Goal: Transaction & Acquisition: Book appointment/travel/reservation

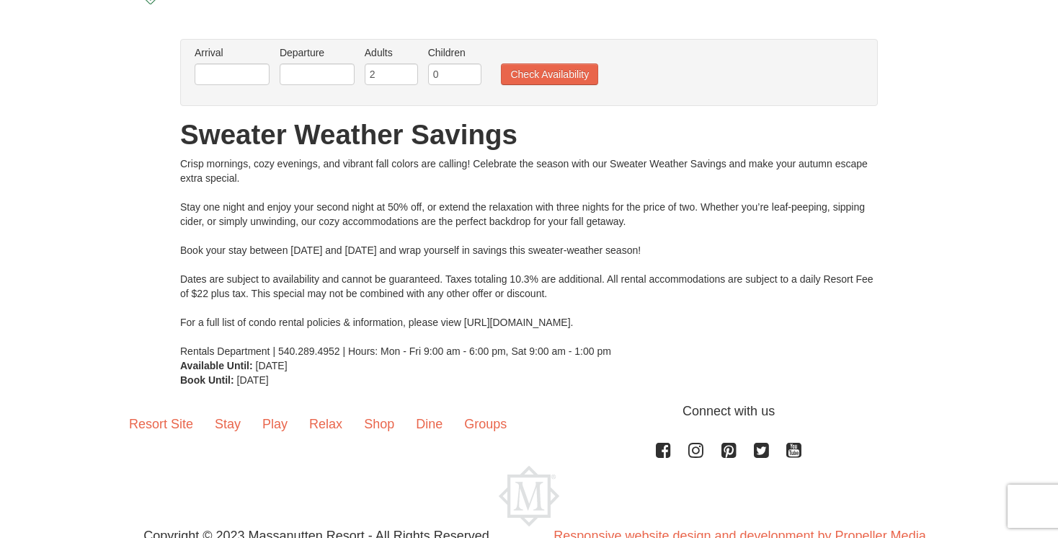
scroll to position [48, 0]
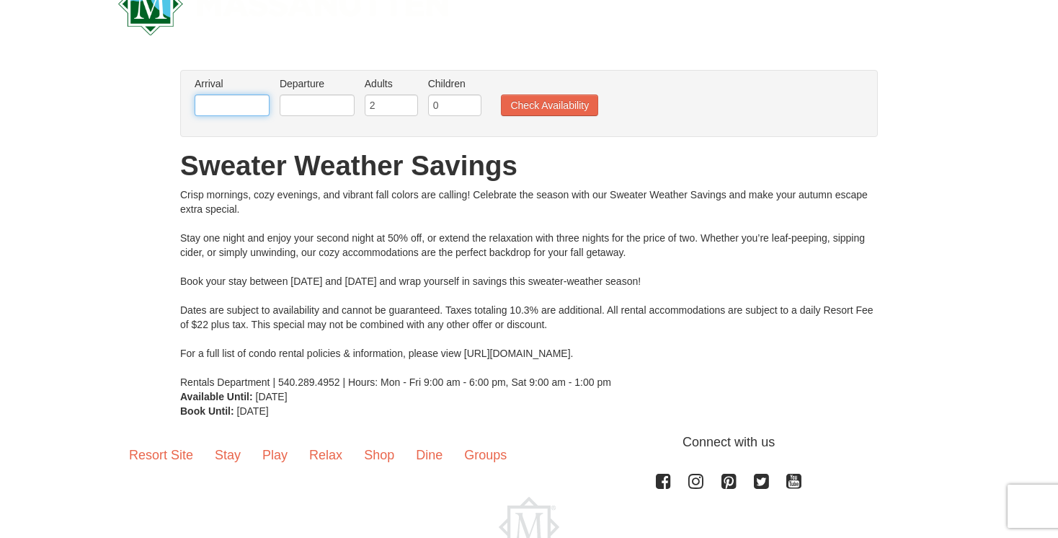
click at [242, 106] on input "text" at bounding box center [232, 105] width 75 height 22
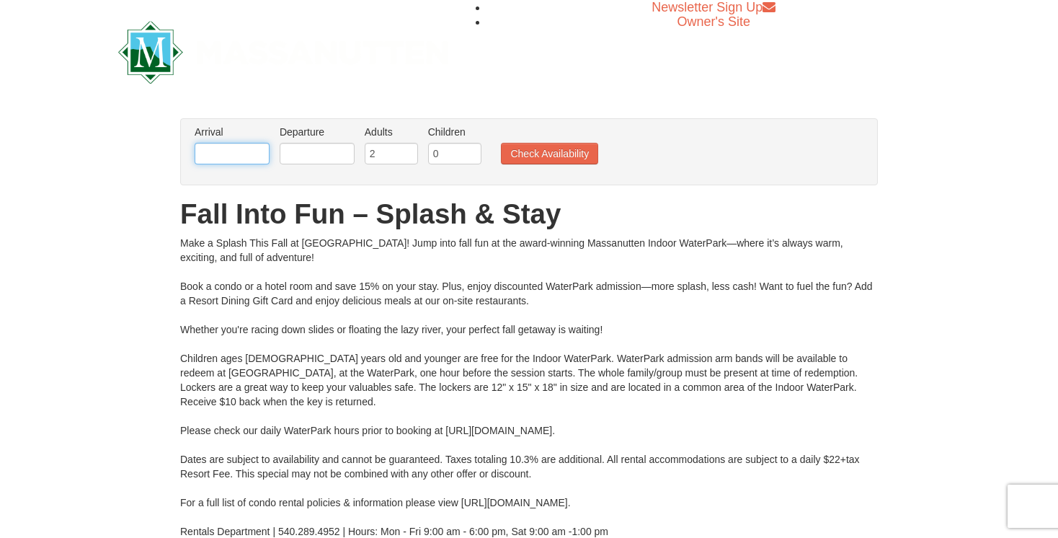
click at [246, 154] on input "text" at bounding box center [232, 154] width 75 height 22
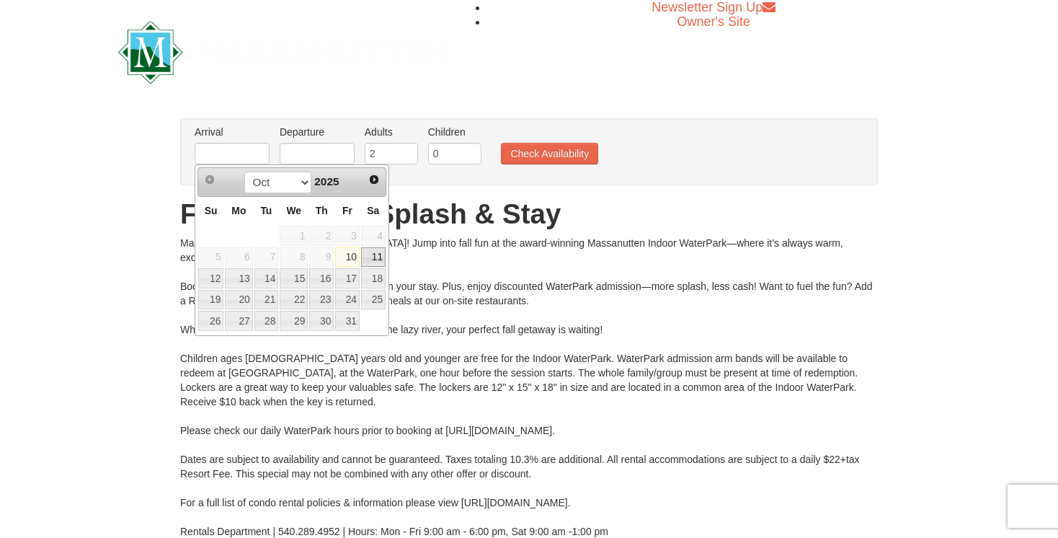
click at [375, 256] on link "11" at bounding box center [373, 257] width 25 height 20
type input "[DATE]"
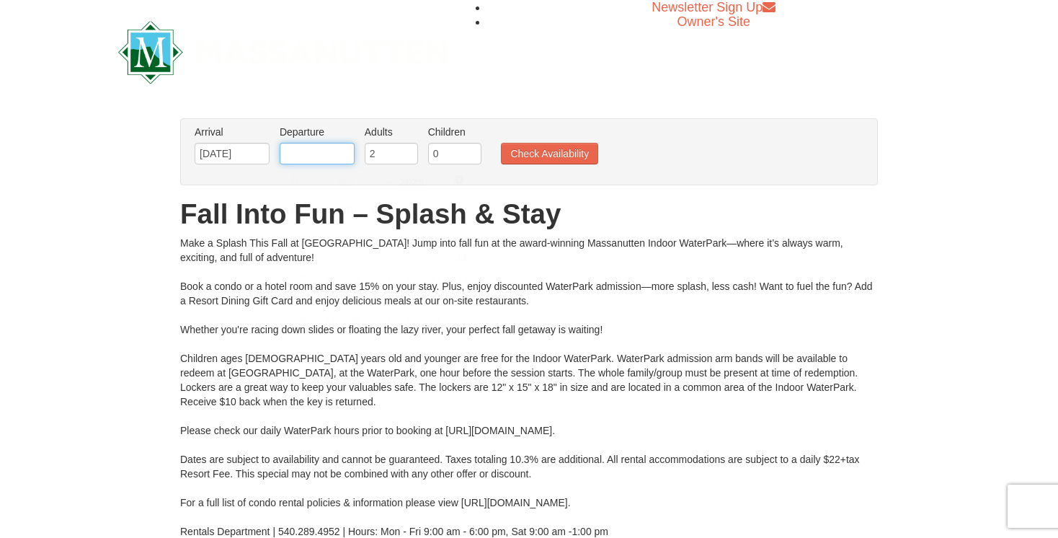
click at [312, 145] on input "text" at bounding box center [317, 154] width 75 height 22
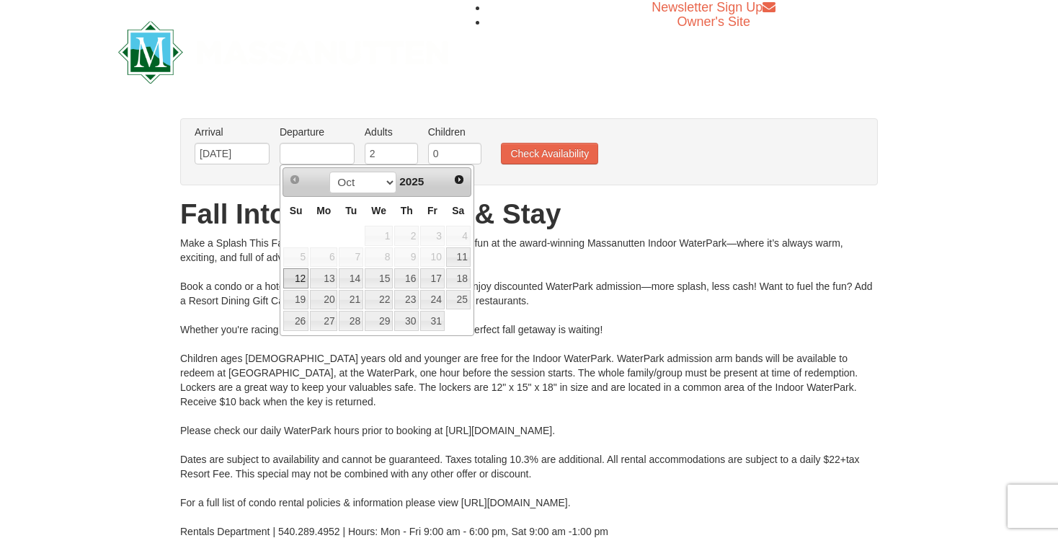
click at [295, 279] on link "12" at bounding box center [295, 278] width 25 height 20
type input "[DATE]"
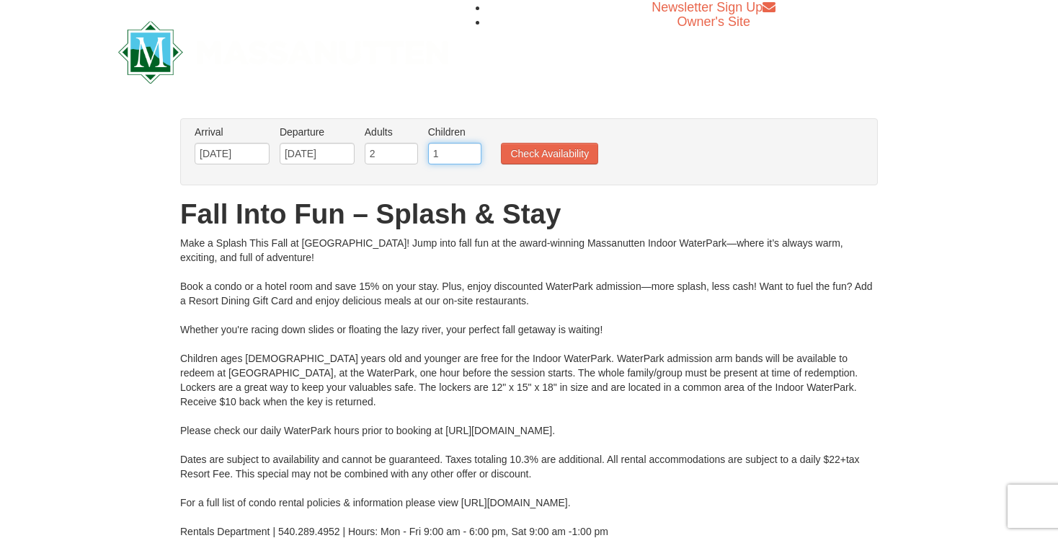
click at [471, 151] on input "1" at bounding box center [454, 154] width 53 height 22
type input "2"
click at [471, 147] on input "2" at bounding box center [454, 154] width 53 height 22
click at [523, 151] on button "Check Availability" at bounding box center [549, 154] width 97 height 22
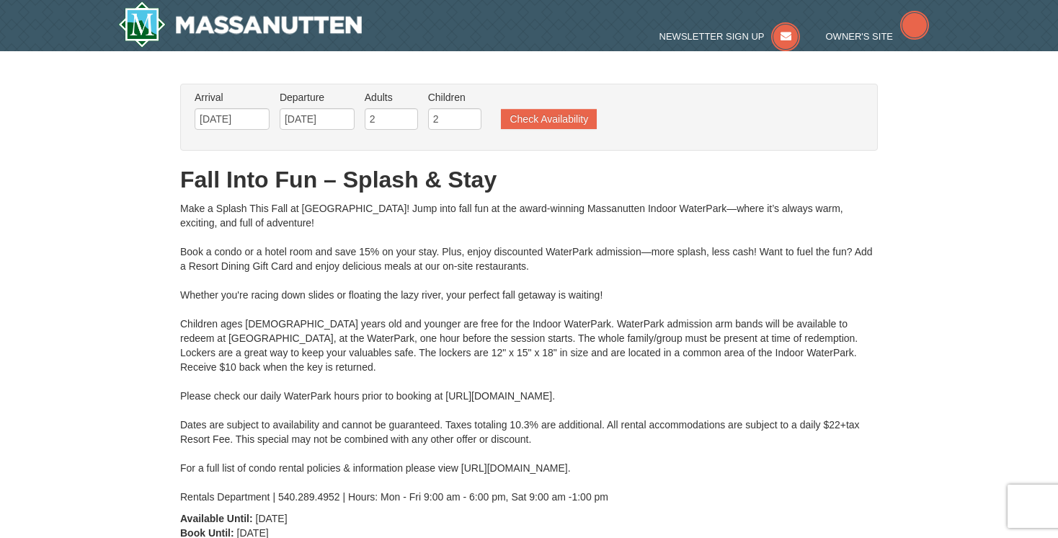
type input "[DATE]"
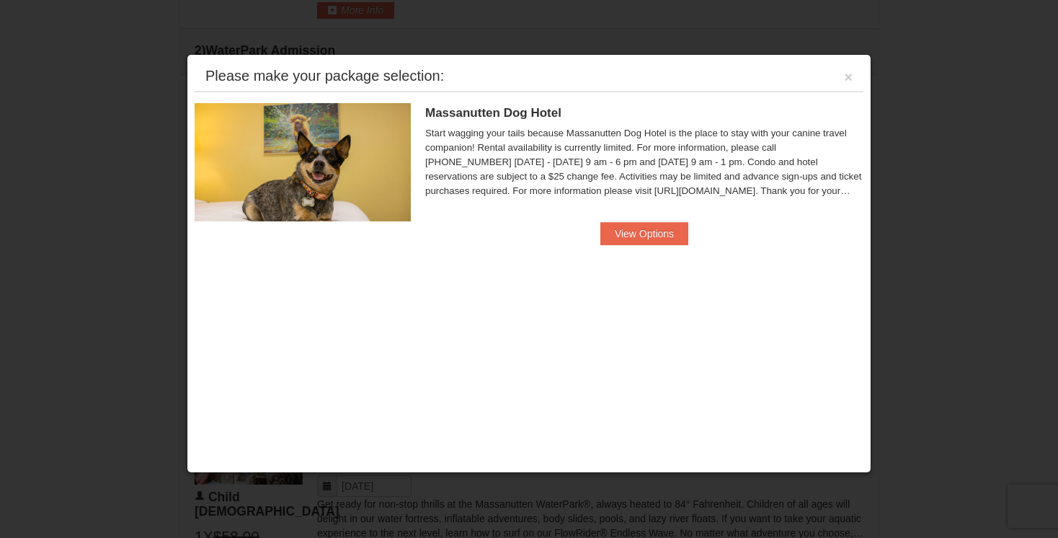
scroll to position [671, 0]
click at [639, 239] on button "View Options" at bounding box center [644, 233] width 88 height 23
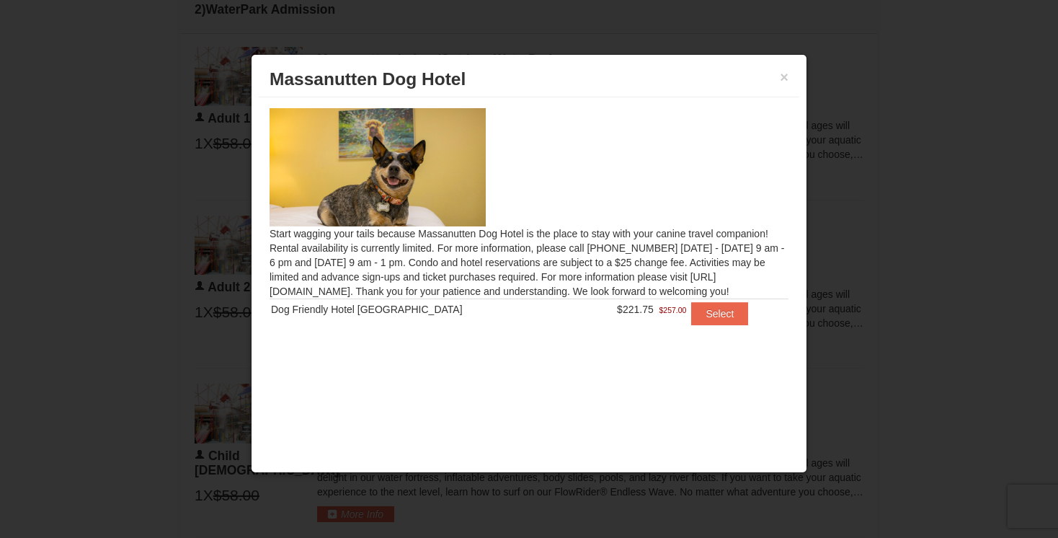
scroll to position [716, 0]
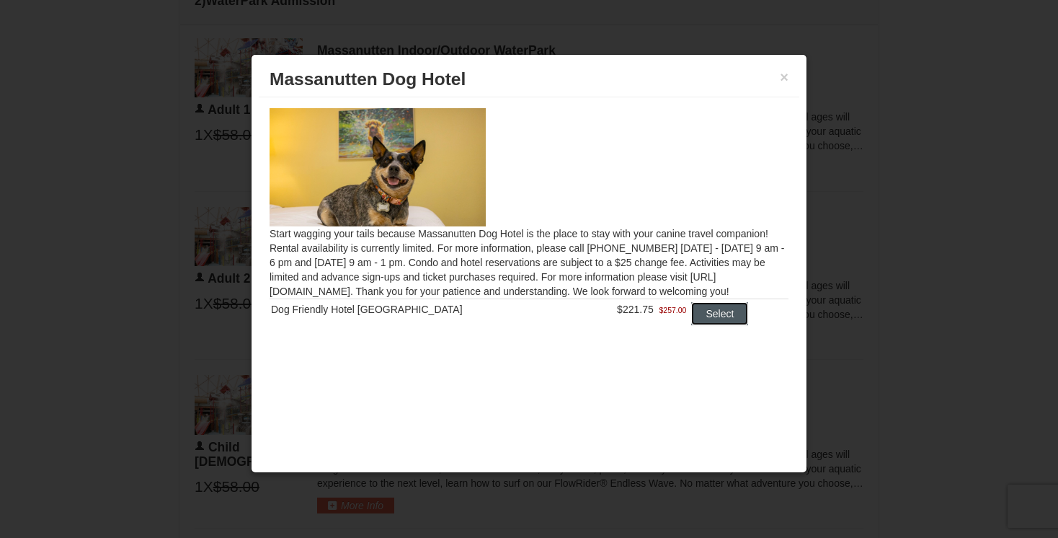
click at [697, 315] on button "Select" at bounding box center [719, 313] width 57 height 23
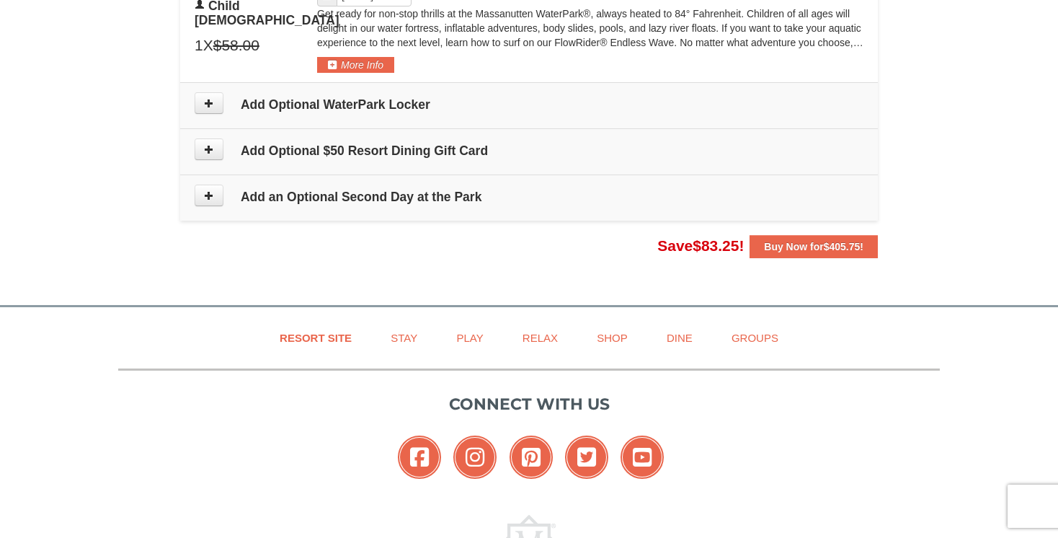
scroll to position [1341, 0]
